Goal: Information Seeking & Learning: Learn about a topic

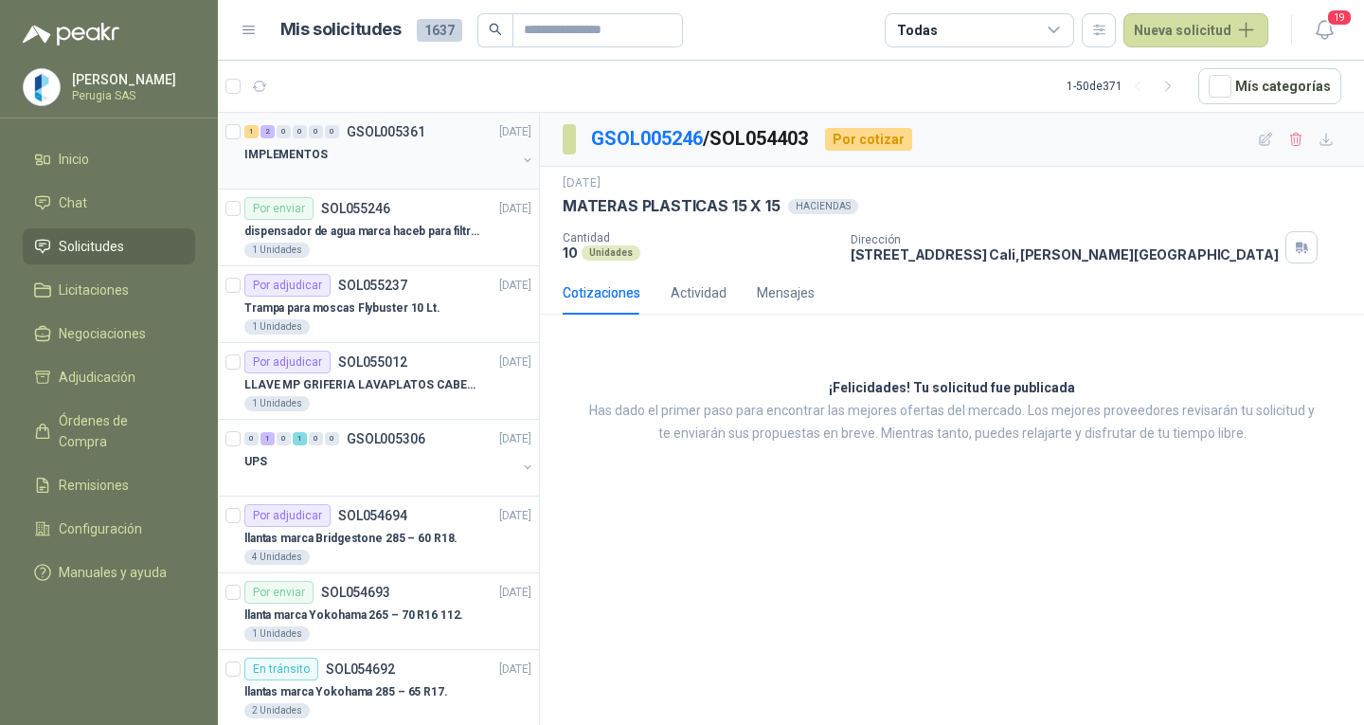
click at [421, 144] on div "IMPLEMENTOS" at bounding box center [380, 154] width 272 height 23
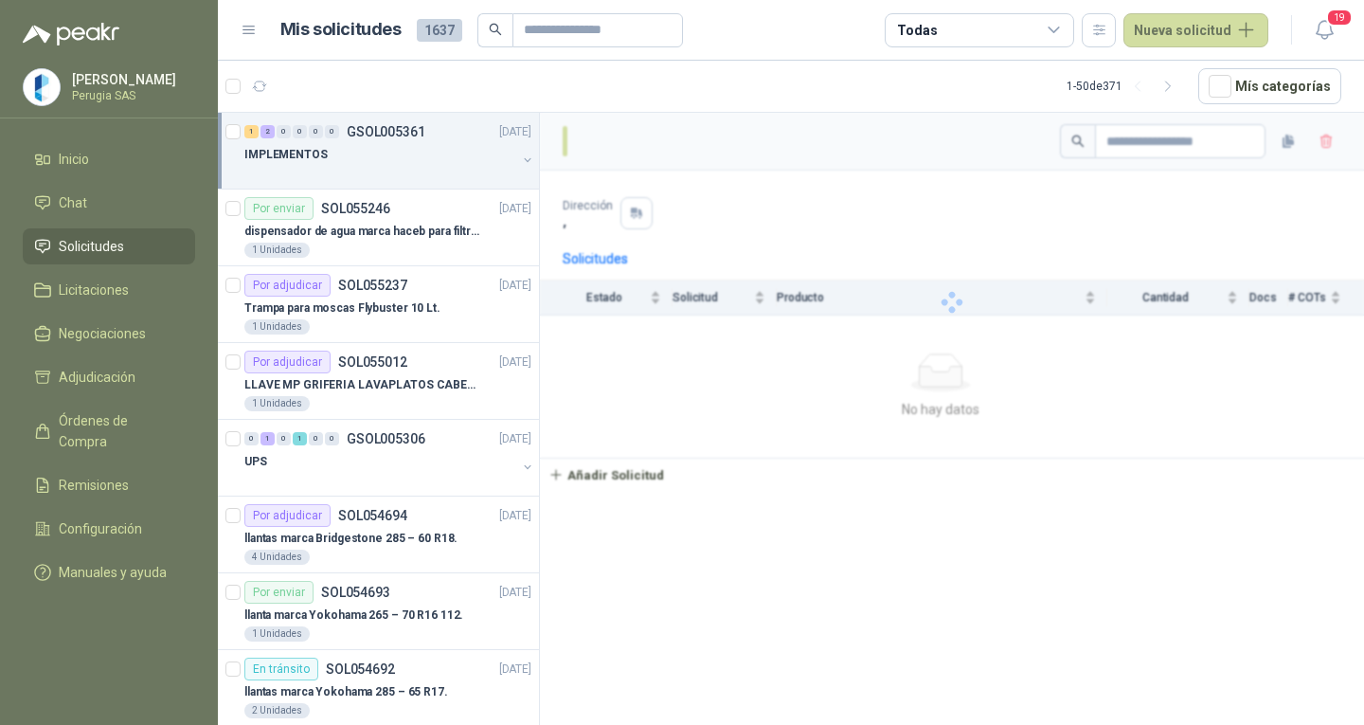
click at [422, 144] on div "IMPLEMENTOS" at bounding box center [380, 154] width 272 height 23
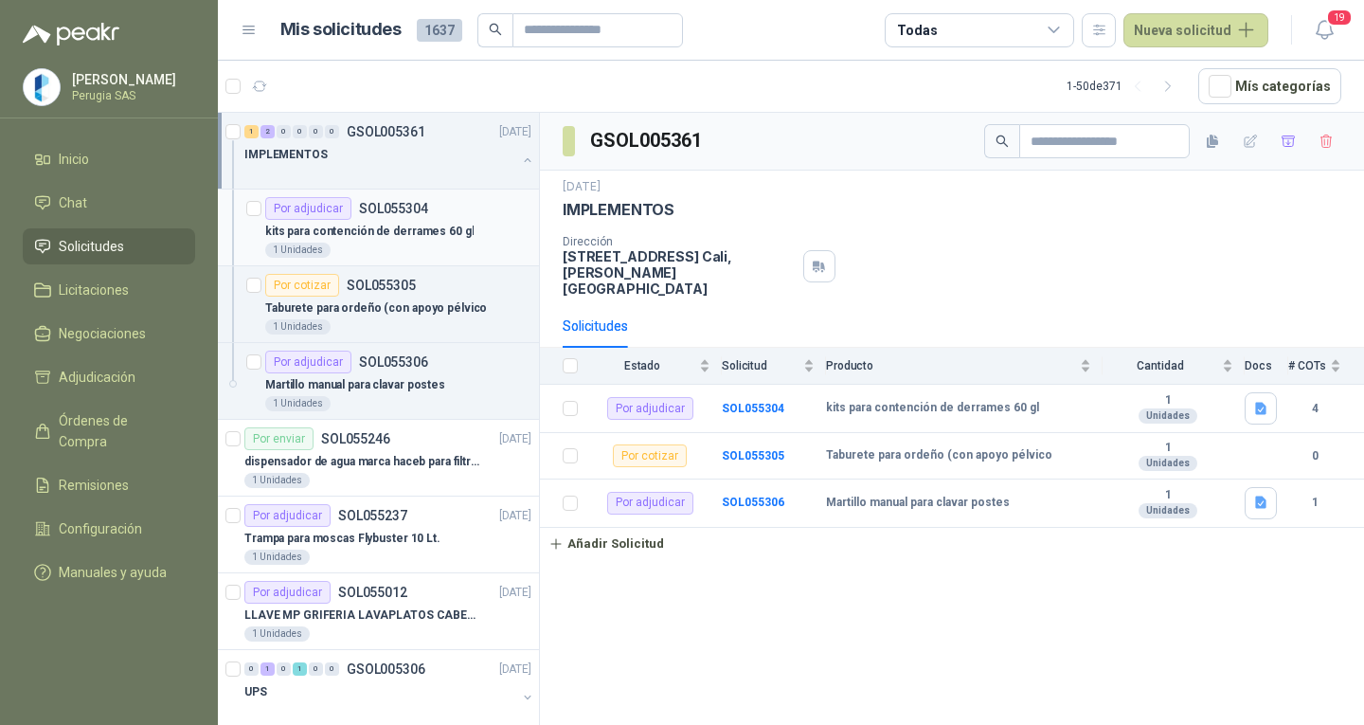
click at [383, 229] on p "kits para contención de derrames 60 gl" at bounding box center [369, 232] width 208 height 18
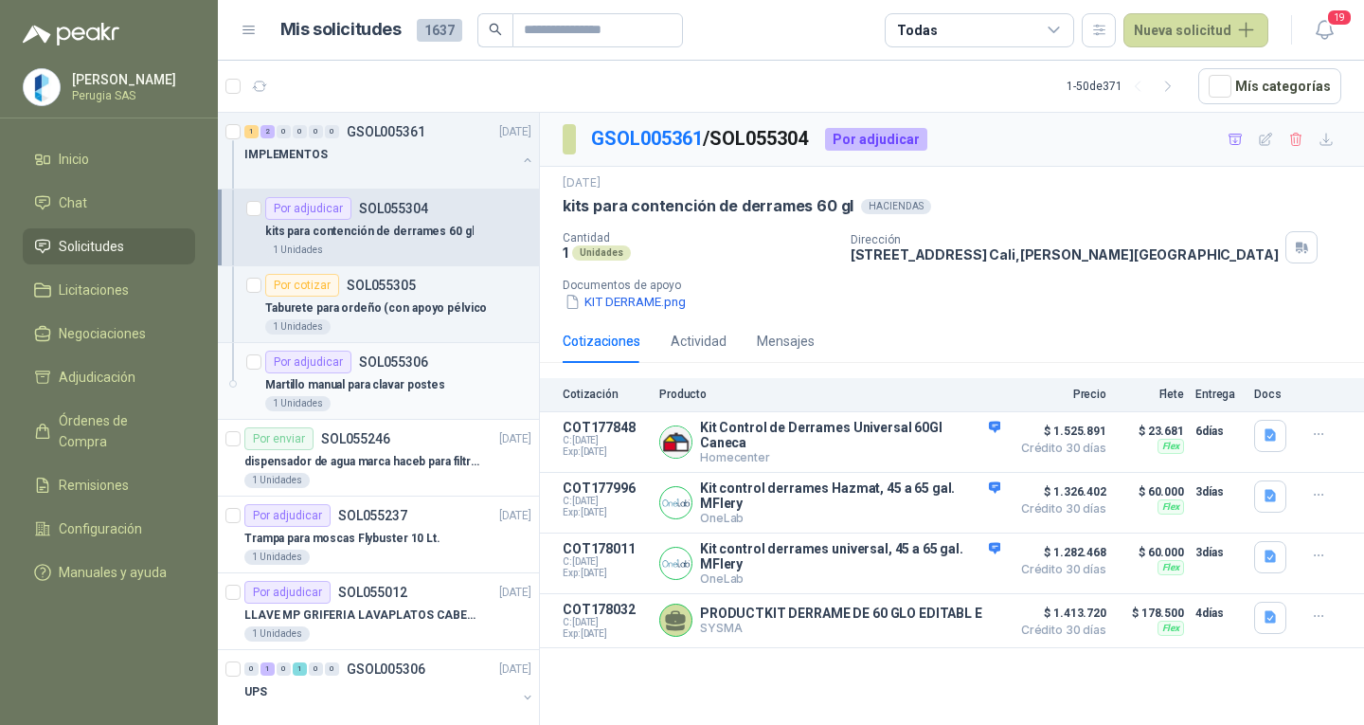
click at [400, 379] on p "Martillo manual para clavar postes" at bounding box center [355, 385] width 180 height 18
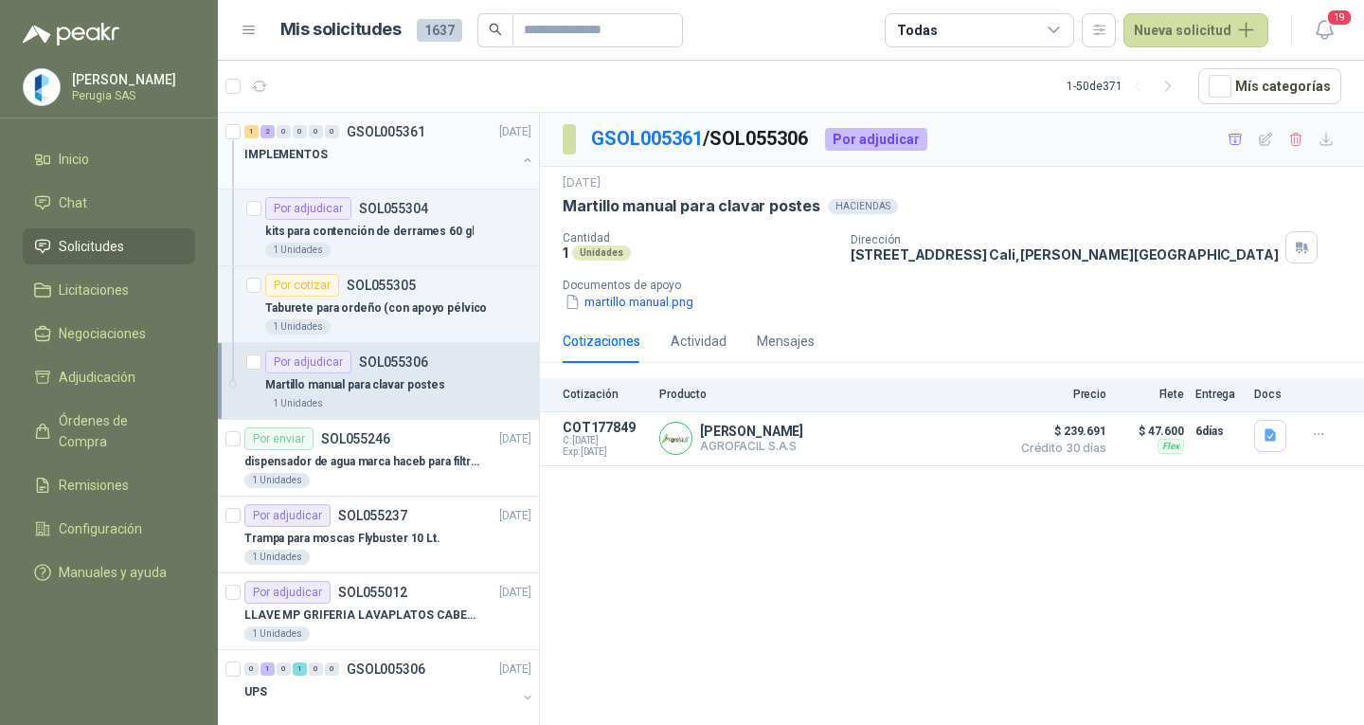
click at [444, 138] on div "1 2 0 0 0 0 GSOL005361 10/09/25" at bounding box center [389, 131] width 291 height 23
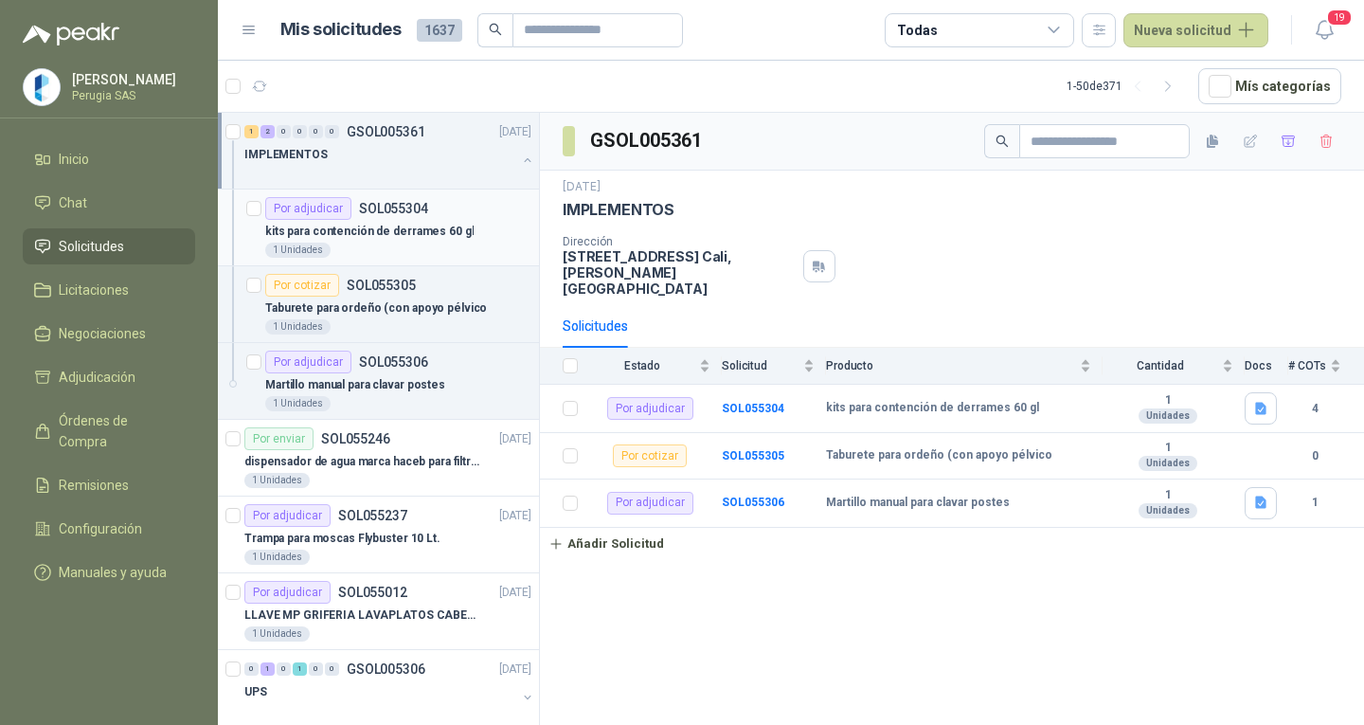
click at [431, 203] on div "Por adjudicar SOL055304" at bounding box center [398, 208] width 266 height 23
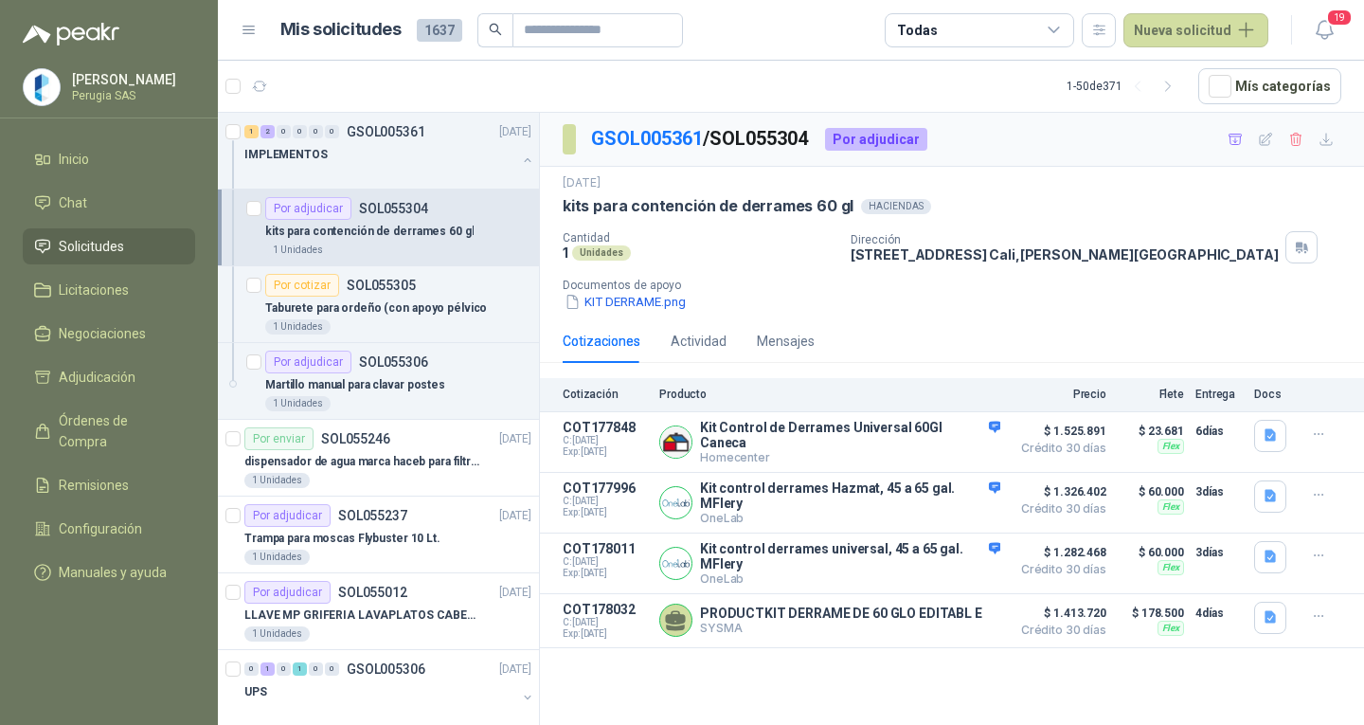
click at [820, 691] on div "GSOL005361 / SOL055304 Por adjudicar 10 sept, 2025 kits para contención de derr…" at bounding box center [952, 422] width 824 height 619
click at [582, 24] on input "text" at bounding box center [590, 30] width 133 height 32
click at [558, 30] on input "text" at bounding box center [590, 30] width 133 height 32
click at [558, 28] on input "text" at bounding box center [590, 30] width 133 height 32
type input "******"
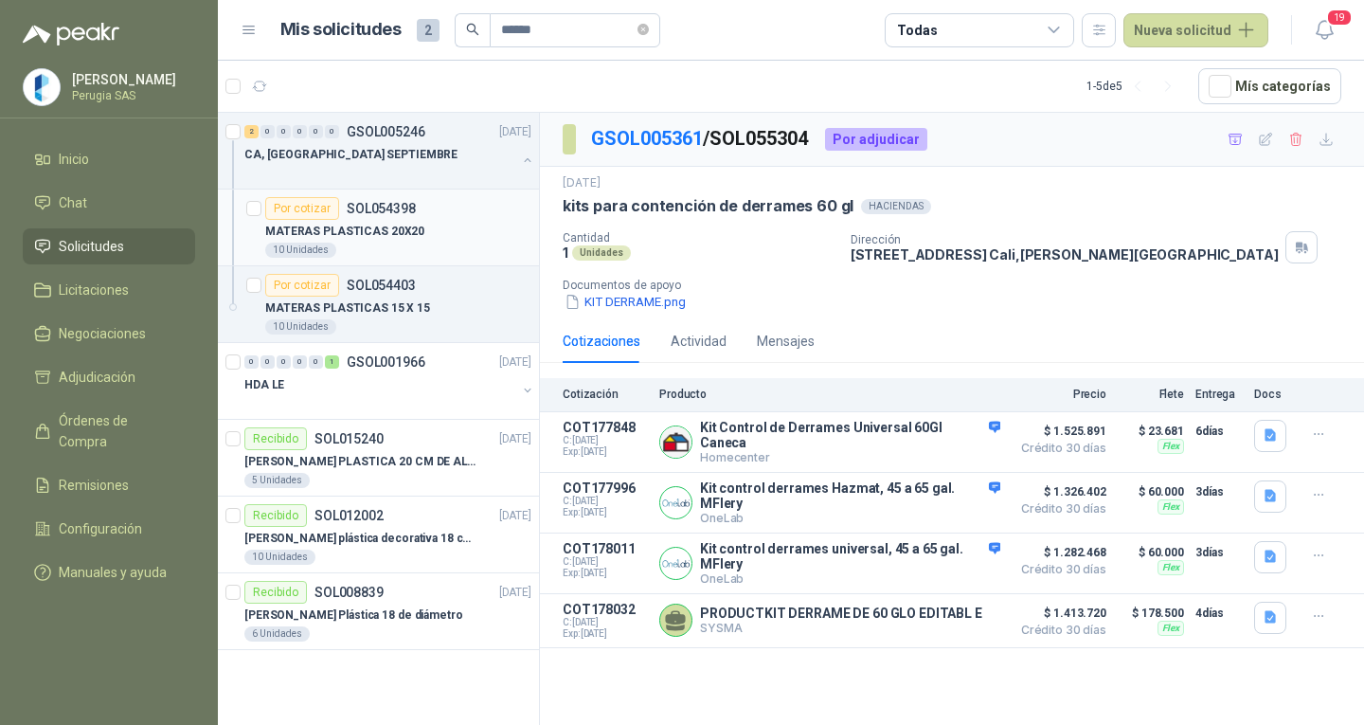
click at [416, 231] on div "MATERAS PLASTICAS 20X20" at bounding box center [398, 231] width 266 height 23
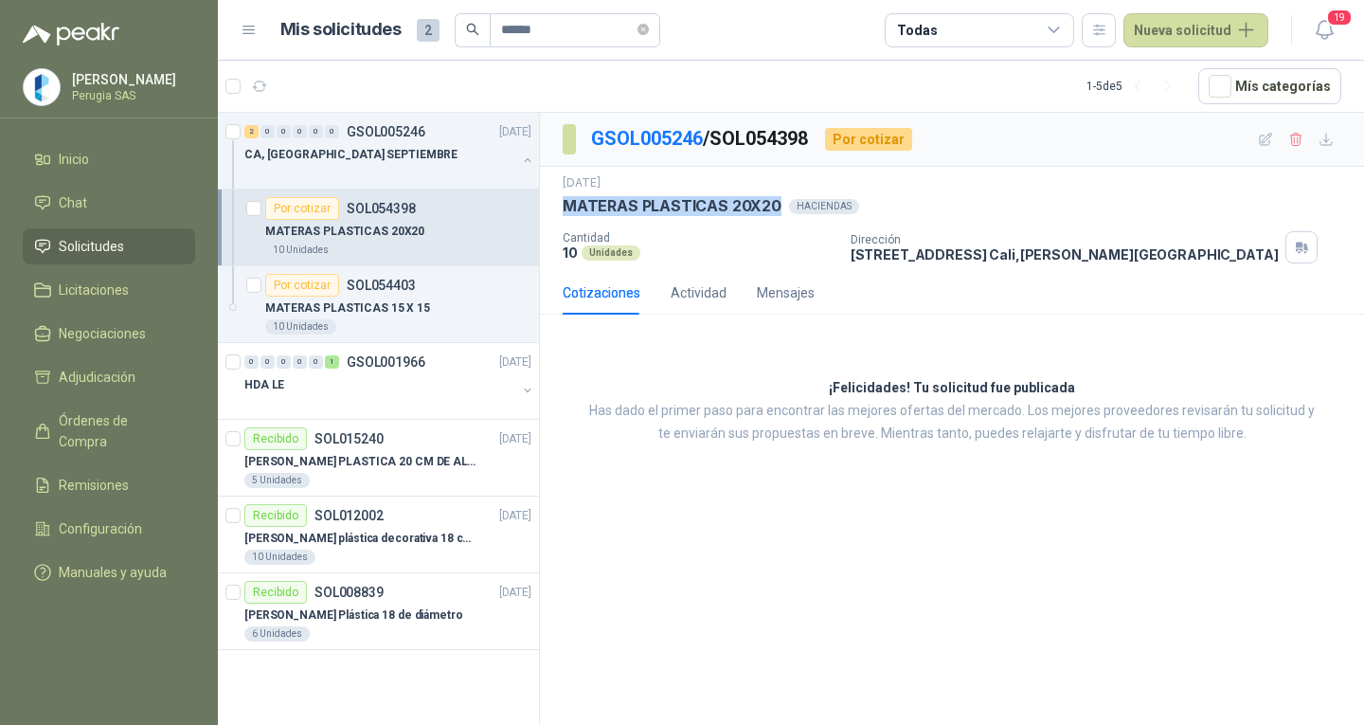
drag, startPoint x: 773, startPoint y: 210, endPoint x: 546, endPoint y: 200, distance: 227.6
click at [546, 200] on div "1 sept, 2025 MATERAS PLASTICAS 20X20  HACIENDAS Cantidad 10 Unidades Dirección…" at bounding box center [952, 219] width 824 height 104
copy p "MATERAS PLASTICAS 20X20"
click at [345, 320] on div "10 Unidades" at bounding box center [398, 326] width 266 height 15
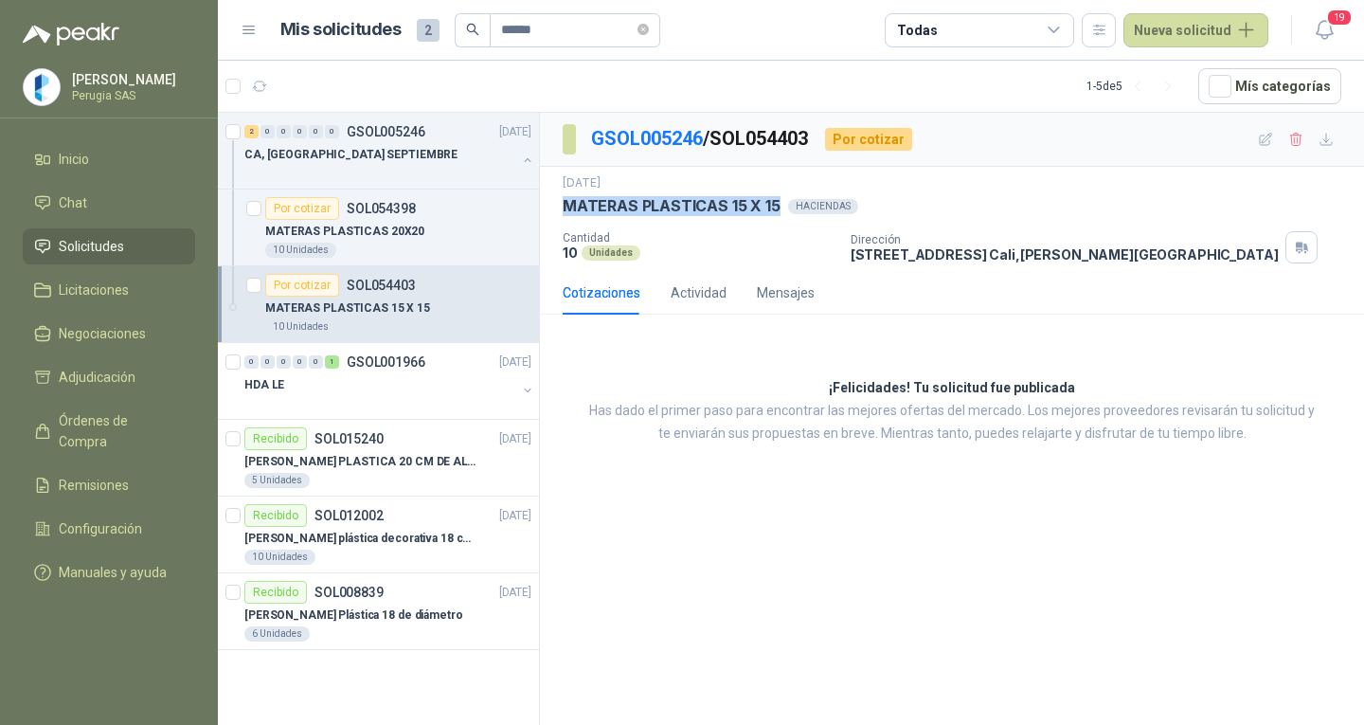
drag, startPoint x: 745, startPoint y: 199, endPoint x: 565, endPoint y: 203, distance: 181.0
click at [565, 203] on p "MATERAS PLASTICAS 15 X 15" at bounding box center [672, 206] width 218 height 20
copy p "MATERAS PLASTICAS 15 X 15"
click at [56, 256] on li "Solicitudes" at bounding box center [109, 246] width 150 height 21
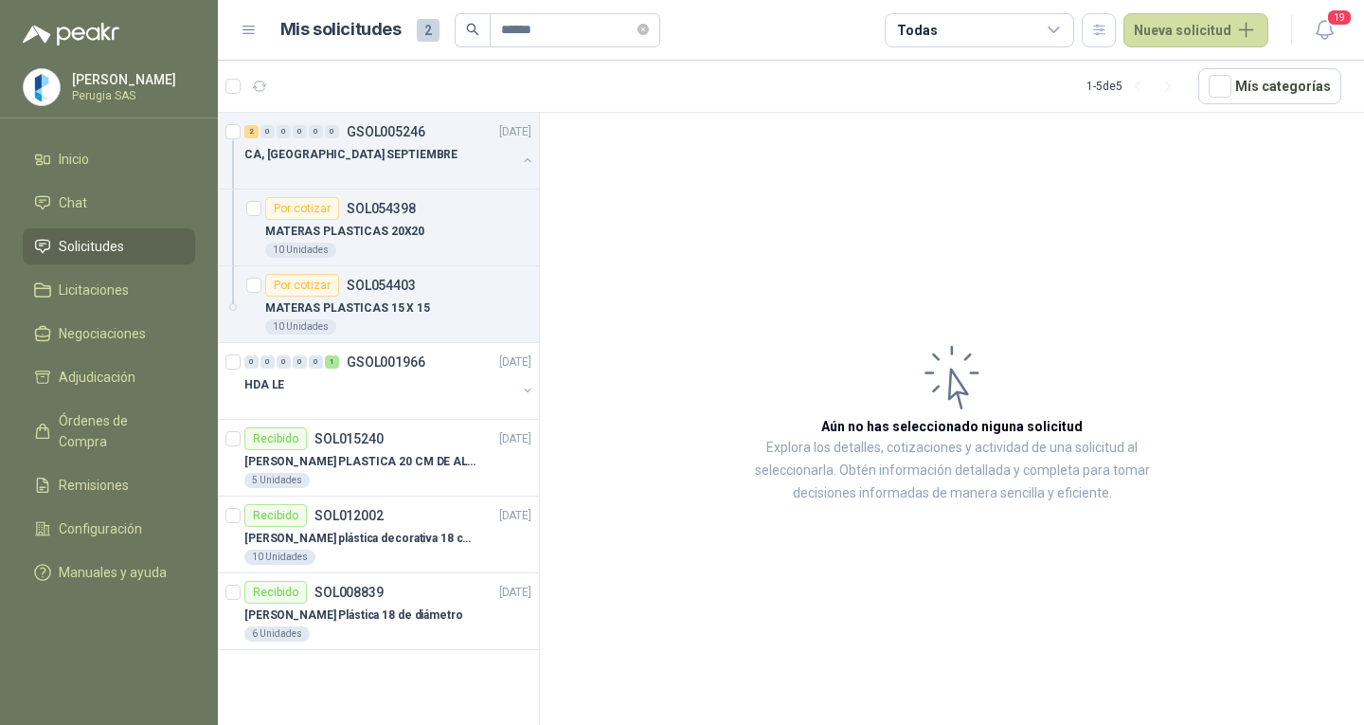
click at [56, 256] on li "Solicitudes" at bounding box center [109, 246] width 150 height 21
click at [102, 254] on span "Solicitudes" at bounding box center [91, 246] width 65 height 21
